Goal: Task Accomplishment & Management: Use online tool/utility

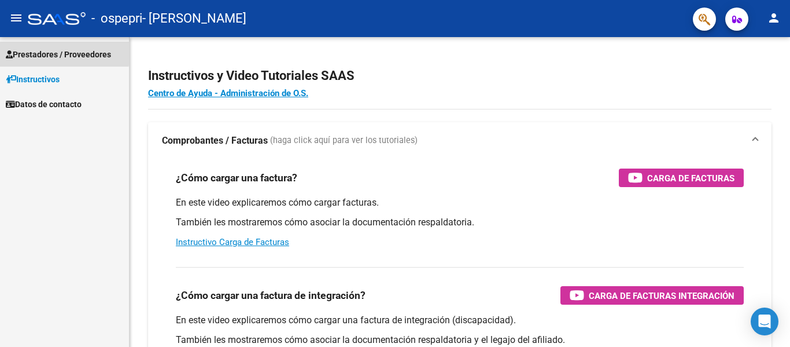
click at [38, 51] on span "Prestadores / Proveedores" at bounding box center [58, 54] width 105 height 13
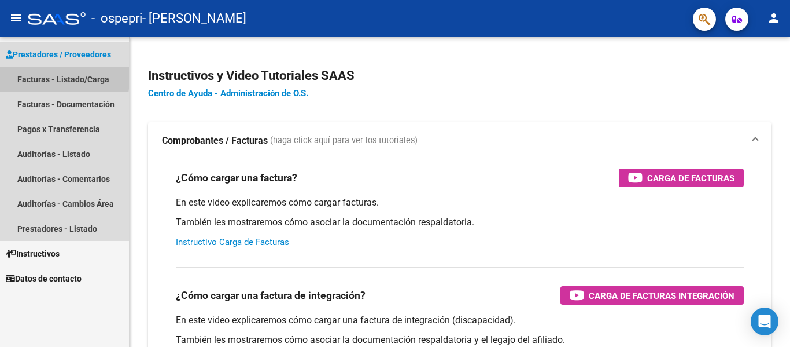
click at [32, 75] on link "Facturas - Listado/Carga" at bounding box center [64, 79] width 129 height 25
click at [41, 79] on link "Facturas - Listado/Carga" at bounding box center [64, 79] width 129 height 25
click at [84, 79] on link "Facturas - Listado/Carga" at bounding box center [64, 79] width 129 height 25
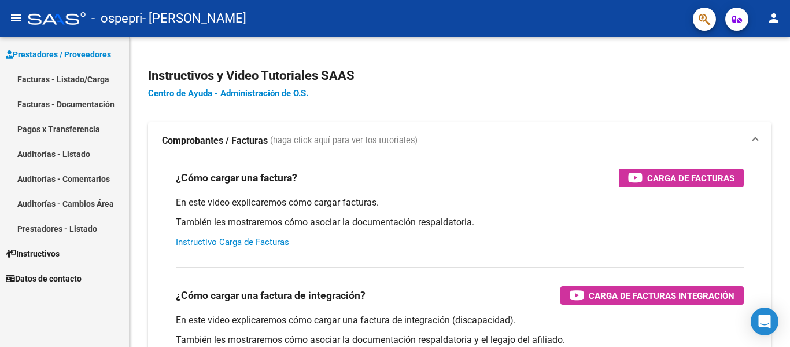
click at [98, 78] on link "Facturas - Listado/Carga" at bounding box center [64, 79] width 129 height 25
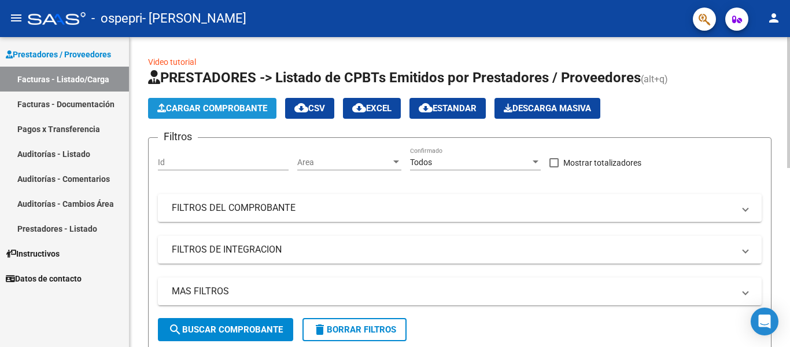
click at [224, 107] on span "Cargar Comprobante" at bounding box center [212, 108] width 110 height 10
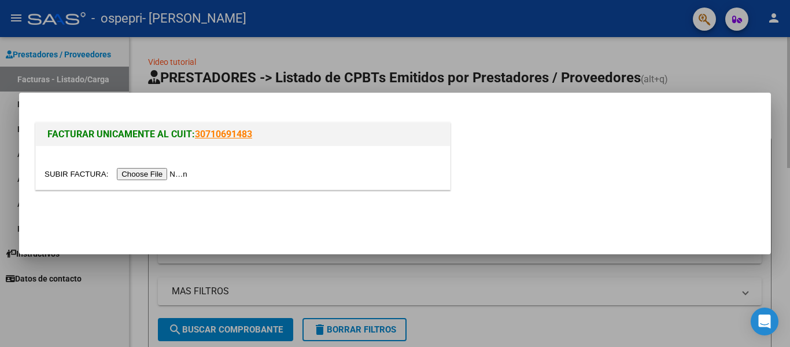
click at [760, 51] on div at bounding box center [395, 173] width 790 height 347
